Goal: Information Seeking & Learning: Learn about a topic

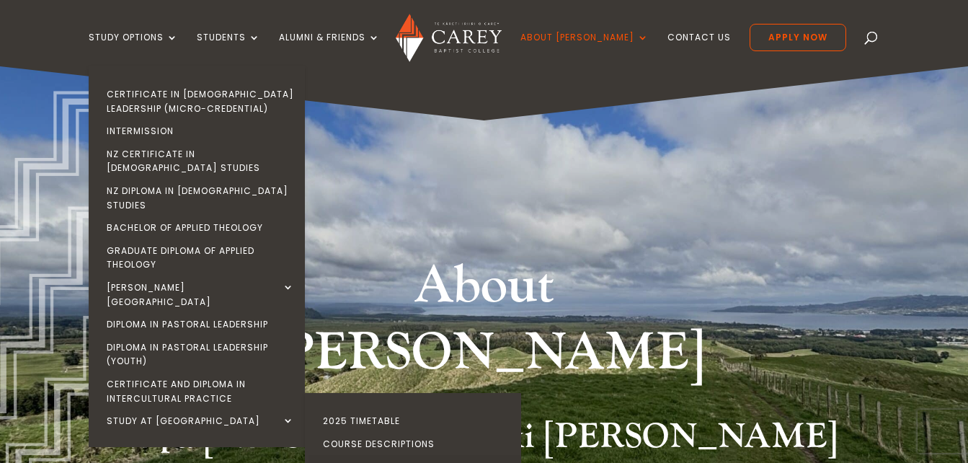
click at [380, 455] on link "International Students" at bounding box center [416, 466] width 216 height 23
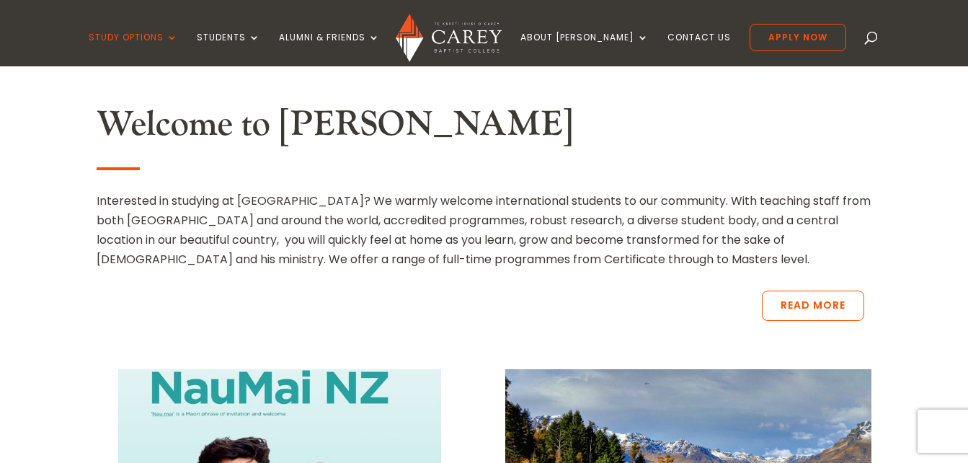
scroll to position [383, 0]
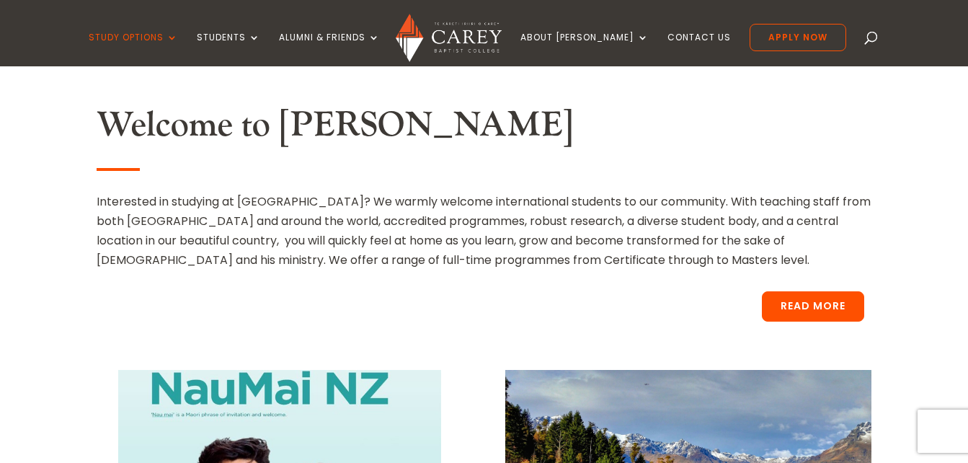
click at [762, 303] on link "Read More" at bounding box center [813, 306] width 102 height 30
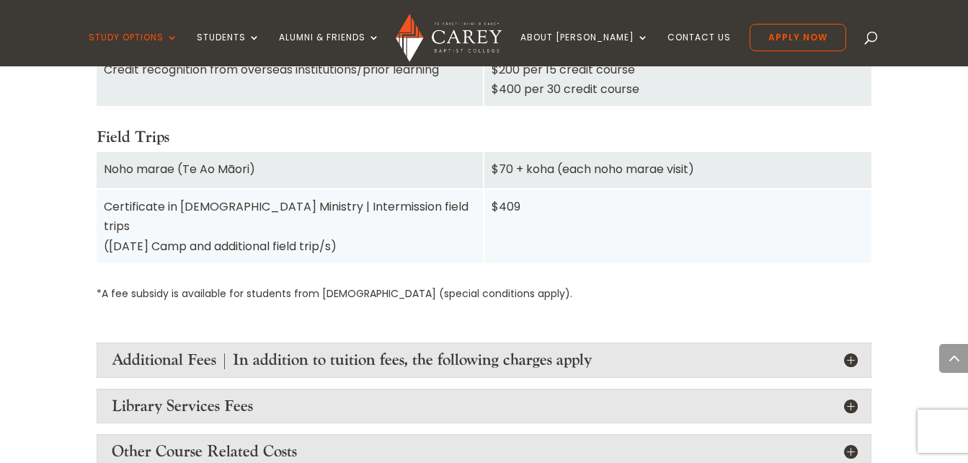
scroll to position [1704, 0]
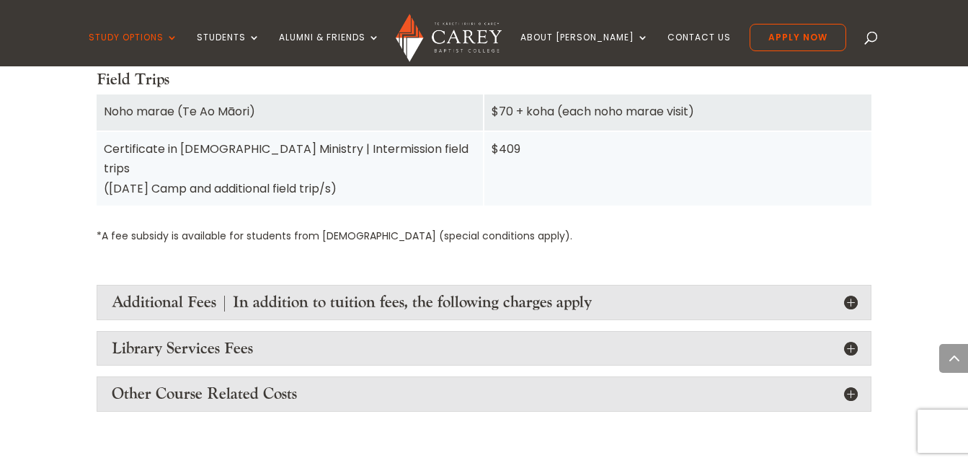
click at [169, 293] on h4 "Additional Fees | In addition to tuition fees, the following charges apply" at bounding box center [484, 302] width 744 height 19
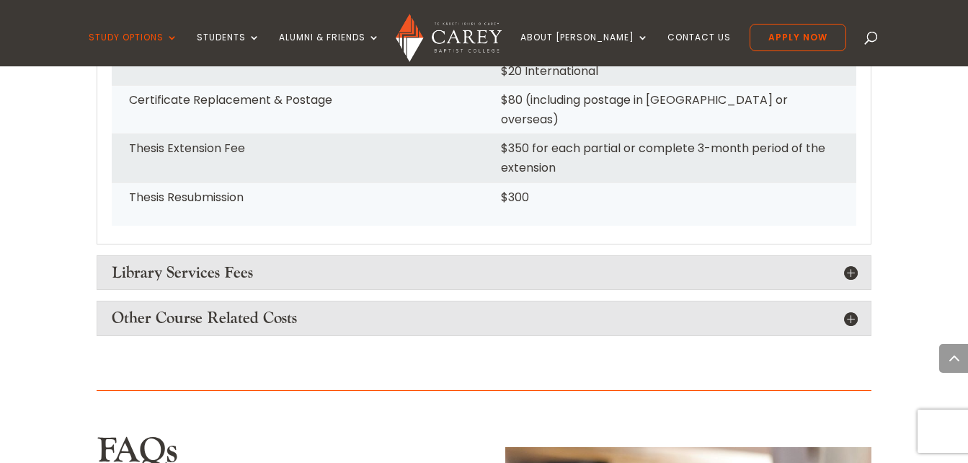
scroll to position [2362, 0]
click at [182, 262] on h4 "Library Services Fees" at bounding box center [484, 271] width 744 height 19
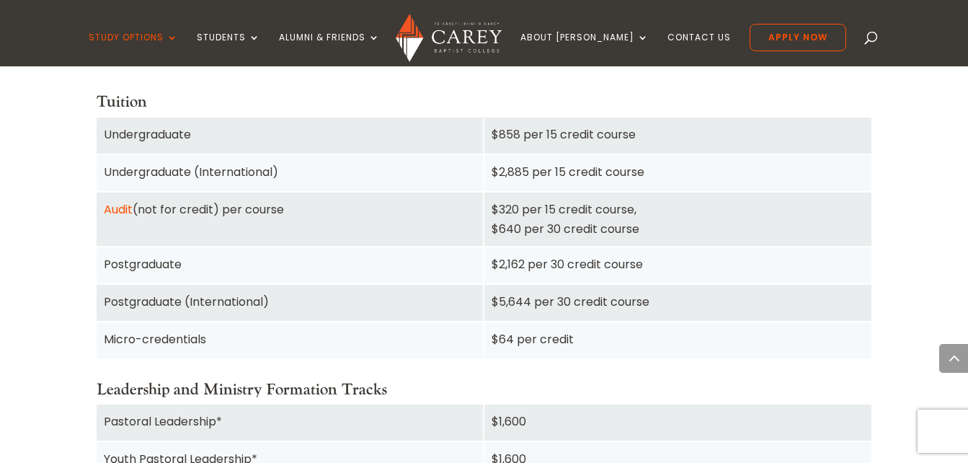
scroll to position [1028, 0]
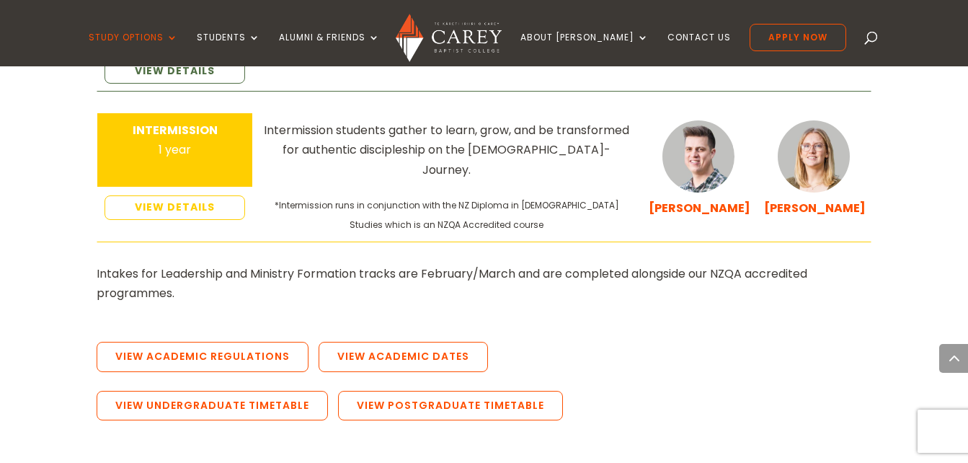
scroll to position [2659, 0]
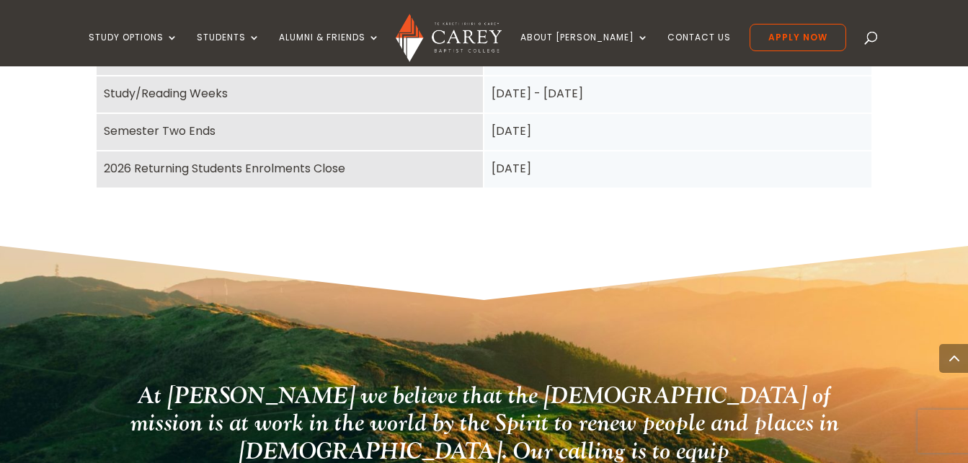
scroll to position [1552, 0]
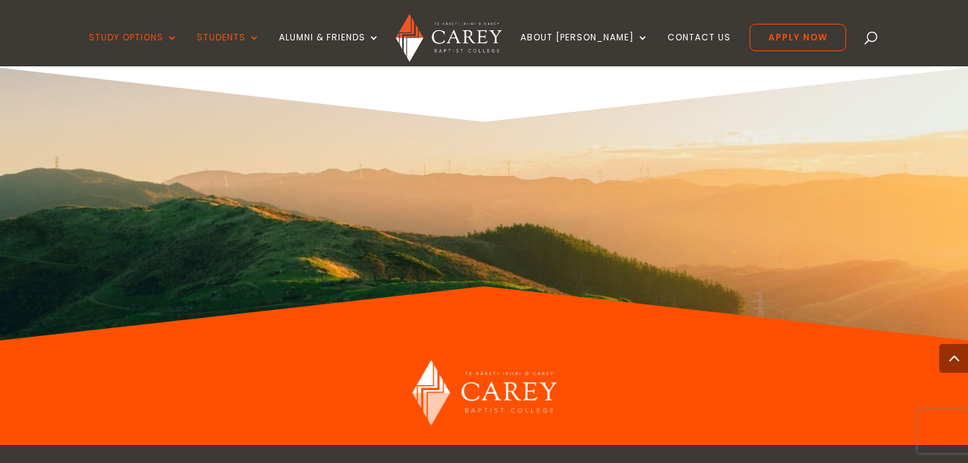
scroll to position [4402, 0]
